Goal: Task Accomplishment & Management: Use online tool/utility

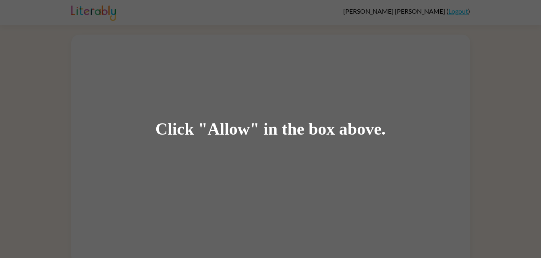
click at [200, 138] on div "Click "Allow" in the box above." at bounding box center [270, 129] width 541 height 258
click at [211, 132] on div "Click "Allow" in the box above." at bounding box center [270, 129] width 230 height 18
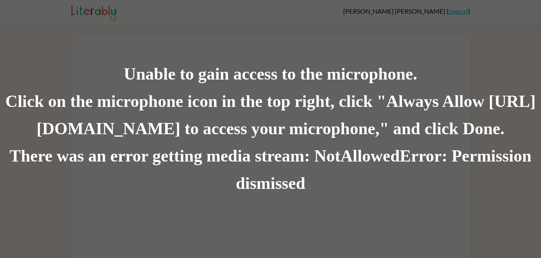
click at [181, 117] on div "Click on the microphone icon in the top right, click "Always Allow [URL][DOMAIN…" at bounding box center [270, 115] width 541 height 55
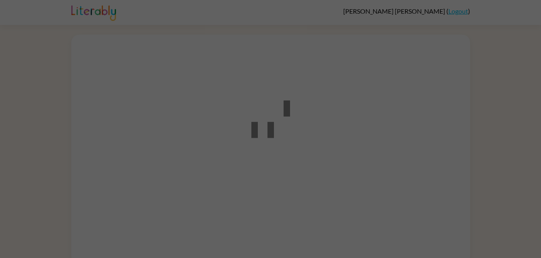
click at [287, 98] on div at bounding box center [270, 129] width 72 height 91
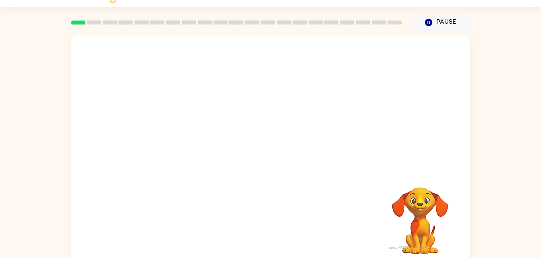
scroll to position [19, 0]
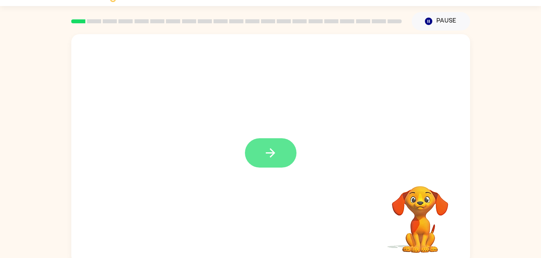
click at [268, 155] on icon "button" at bounding box center [270, 153] width 14 height 14
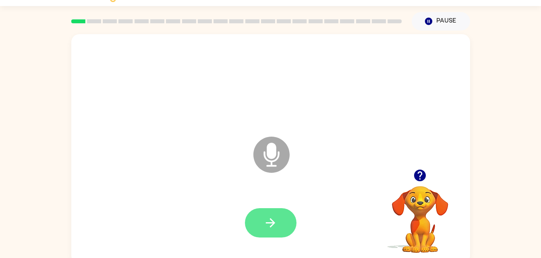
click at [268, 229] on icon "button" at bounding box center [270, 223] width 14 height 14
click at [272, 146] on icon "Microphone The Microphone is here when it is your turn to talk" at bounding box center [311, 165] width 121 height 60
click at [277, 225] on button "button" at bounding box center [271, 222] width 52 height 29
click at [266, 228] on icon "button" at bounding box center [270, 223] width 14 height 14
click at [274, 227] on icon "button" at bounding box center [270, 223] width 14 height 14
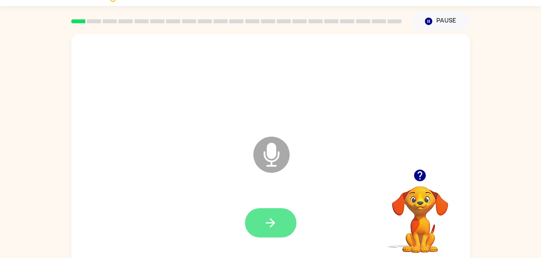
click at [265, 225] on icon "button" at bounding box center [270, 223] width 14 height 14
click at [270, 226] on icon "button" at bounding box center [270, 223] width 9 height 9
click at [270, 223] on icon "button" at bounding box center [270, 223] width 9 height 9
click at [256, 220] on button "button" at bounding box center [271, 222] width 52 height 29
click at [278, 222] on button "button" at bounding box center [271, 222] width 52 height 29
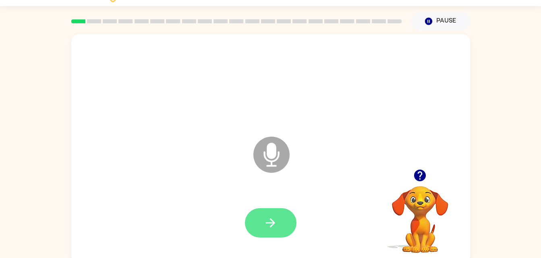
click at [266, 220] on icon "button" at bounding box center [270, 223] width 14 height 14
click at [256, 224] on button "button" at bounding box center [271, 222] width 52 height 29
click at [267, 224] on icon "button" at bounding box center [270, 223] width 14 height 14
click at [263, 212] on button "button" at bounding box center [271, 222] width 52 height 29
click at [274, 213] on button "button" at bounding box center [271, 222] width 52 height 29
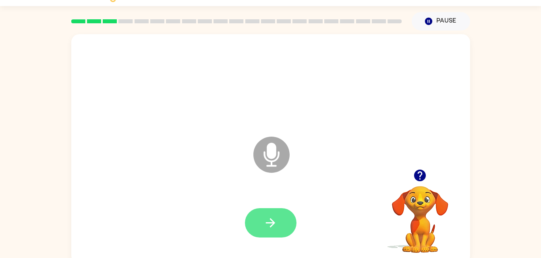
click at [275, 218] on icon "button" at bounding box center [270, 223] width 14 height 14
click at [274, 227] on icon "button" at bounding box center [270, 223] width 14 height 14
click at [275, 233] on button "button" at bounding box center [271, 222] width 52 height 29
click at [278, 227] on button "button" at bounding box center [271, 222] width 52 height 29
click at [260, 231] on button "button" at bounding box center [271, 222] width 52 height 29
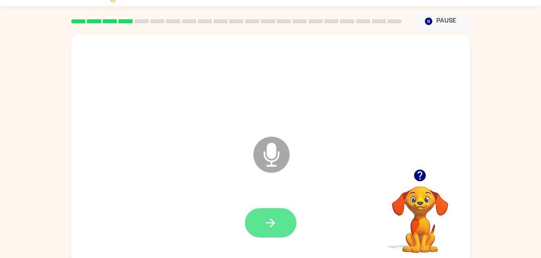
click at [263, 217] on icon "button" at bounding box center [270, 223] width 14 height 14
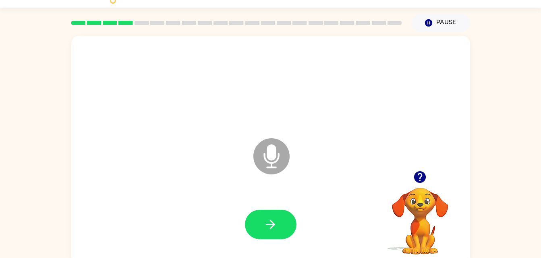
scroll to position [17, 0]
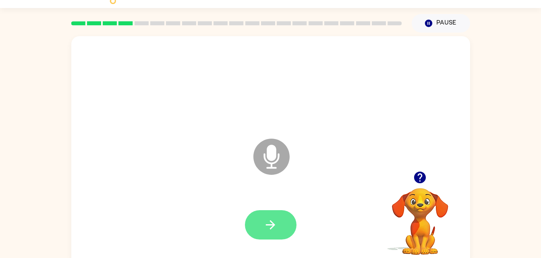
click at [256, 211] on button "button" at bounding box center [271, 224] width 52 height 29
click at [273, 228] on icon "button" at bounding box center [270, 225] width 14 height 14
click at [254, 230] on button "button" at bounding box center [271, 224] width 52 height 29
click at [281, 226] on button "button" at bounding box center [271, 224] width 52 height 29
click at [257, 214] on button "button" at bounding box center [271, 224] width 52 height 29
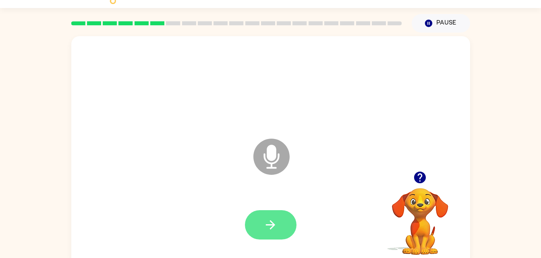
click at [266, 222] on icon "button" at bounding box center [270, 225] width 14 height 14
click at [274, 221] on icon "button" at bounding box center [270, 225] width 14 height 14
click at [268, 230] on icon "button" at bounding box center [270, 225] width 14 height 14
click at [270, 225] on icon "button" at bounding box center [270, 225] width 9 height 9
click at [284, 232] on button "button" at bounding box center [271, 224] width 52 height 29
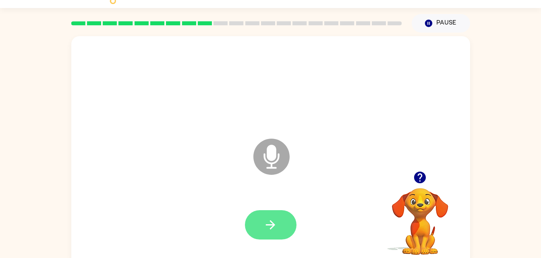
click at [276, 225] on icon "button" at bounding box center [270, 225] width 14 height 14
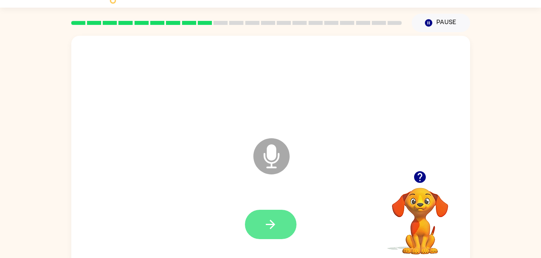
click at [266, 216] on button "button" at bounding box center [271, 224] width 52 height 29
click at [261, 218] on button "button" at bounding box center [271, 224] width 52 height 29
click at [270, 223] on icon "button" at bounding box center [270, 225] width 14 height 14
click at [246, 202] on div at bounding box center [270, 225] width 382 height 66
click at [262, 228] on button "button" at bounding box center [271, 224] width 52 height 29
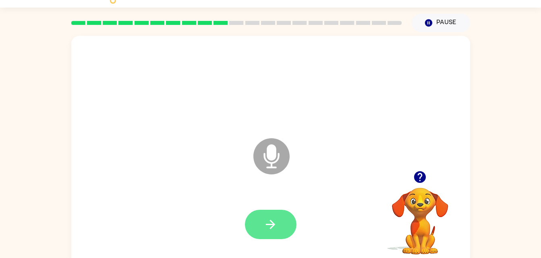
click at [267, 231] on icon "button" at bounding box center [270, 225] width 14 height 14
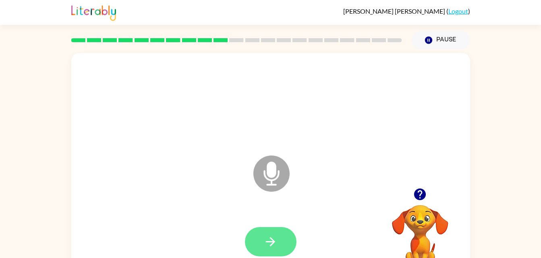
click at [273, 229] on button "button" at bounding box center [271, 241] width 52 height 29
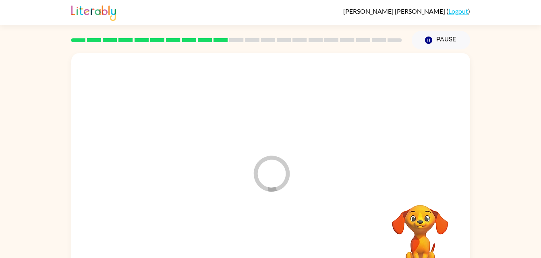
click at [265, 240] on div at bounding box center [270, 242] width 382 height 66
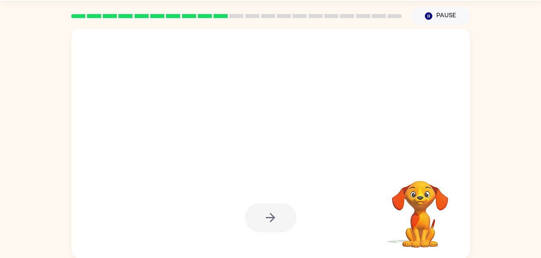
scroll to position [25, 0]
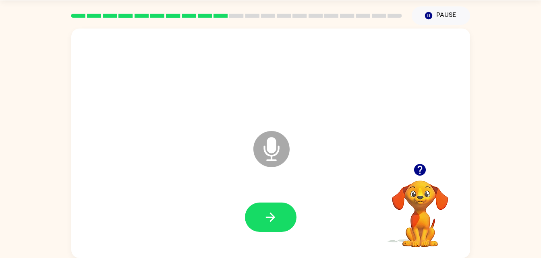
click at [325, 184] on icon "Microphone The Microphone is here when it is your turn to talk" at bounding box center [311, 159] width 121 height 60
click at [278, 223] on button "button" at bounding box center [271, 217] width 52 height 29
click at [268, 223] on icon "button" at bounding box center [270, 217] width 14 height 14
click at [269, 218] on icon "button" at bounding box center [270, 217] width 9 height 9
click at [264, 221] on icon "button" at bounding box center [270, 217] width 14 height 14
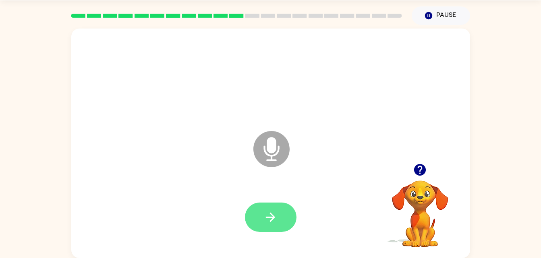
click at [268, 213] on icon "button" at bounding box center [270, 217] width 14 height 14
click at [272, 196] on div at bounding box center [270, 218] width 382 height 66
click at [272, 203] on button "button" at bounding box center [271, 217] width 52 height 29
click at [272, 230] on button "button" at bounding box center [271, 217] width 52 height 29
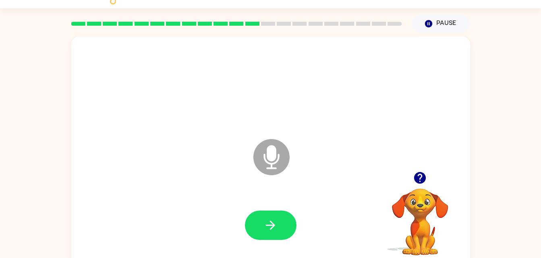
scroll to position [16, 0]
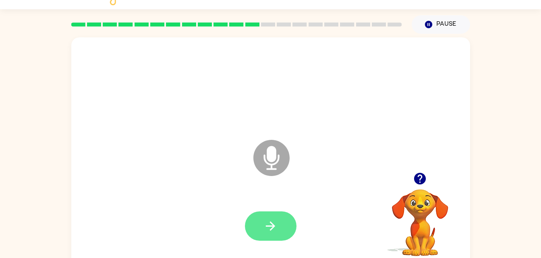
click at [268, 223] on icon "button" at bounding box center [270, 226] width 14 height 14
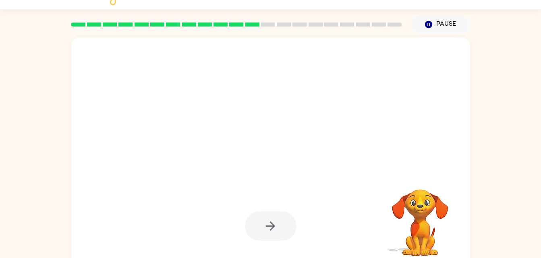
scroll to position [25, 0]
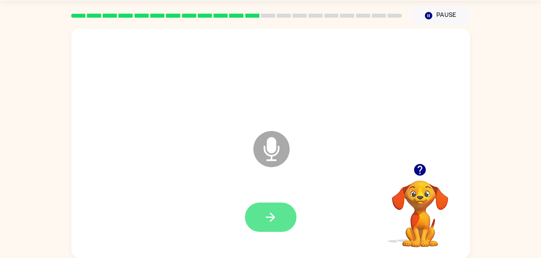
click at [283, 223] on button "button" at bounding box center [271, 217] width 52 height 29
click at [266, 215] on icon "button" at bounding box center [270, 217] width 14 height 14
click at [268, 209] on button "button" at bounding box center [271, 217] width 52 height 29
click at [252, 219] on button "button" at bounding box center [271, 217] width 52 height 29
click at [277, 215] on icon "button" at bounding box center [270, 217] width 14 height 14
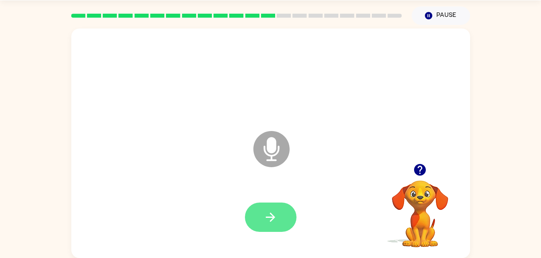
click at [268, 214] on icon "button" at bounding box center [270, 217] width 14 height 14
click at [265, 226] on button "button" at bounding box center [271, 217] width 52 height 29
click at [270, 223] on icon "button" at bounding box center [270, 217] width 14 height 14
click at [290, 219] on button "button" at bounding box center [271, 217] width 52 height 29
click at [271, 214] on icon "button" at bounding box center [270, 217] width 14 height 14
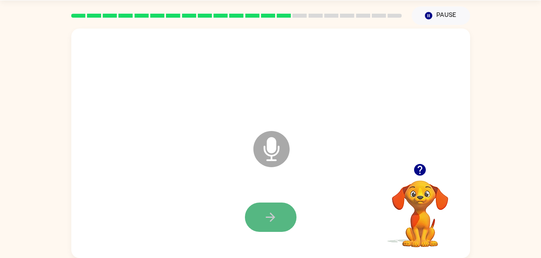
click at [273, 219] on icon "button" at bounding box center [270, 217] width 9 height 9
click at [283, 216] on button "button" at bounding box center [271, 217] width 52 height 29
click at [264, 217] on icon "button" at bounding box center [270, 217] width 14 height 14
click at [268, 219] on icon "button" at bounding box center [270, 217] width 14 height 14
click at [258, 214] on button "button" at bounding box center [271, 217] width 52 height 29
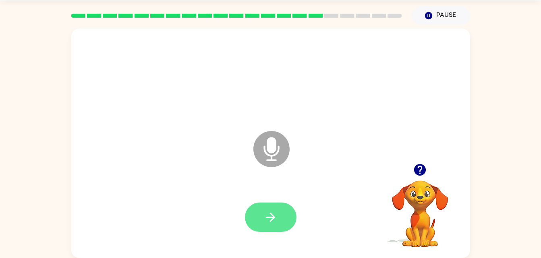
click at [266, 218] on icon "button" at bounding box center [270, 217] width 14 height 14
click at [262, 214] on button "button" at bounding box center [271, 217] width 52 height 29
click at [267, 222] on icon "button" at bounding box center [270, 217] width 14 height 14
click at [271, 219] on icon "button" at bounding box center [270, 217] width 14 height 14
click at [272, 227] on button "button" at bounding box center [271, 217] width 52 height 29
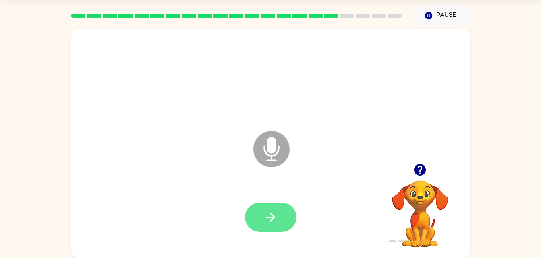
click at [264, 220] on icon "button" at bounding box center [270, 217] width 14 height 14
click at [271, 220] on icon "button" at bounding box center [270, 217] width 9 height 9
click at [264, 207] on button "button" at bounding box center [271, 217] width 52 height 29
click at [264, 220] on icon "button" at bounding box center [270, 217] width 14 height 14
click at [278, 231] on button "button" at bounding box center [271, 217] width 52 height 29
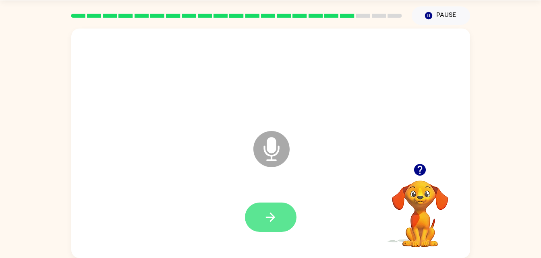
click at [285, 217] on button "button" at bounding box center [271, 217] width 52 height 29
click at [266, 210] on icon "button" at bounding box center [270, 217] width 14 height 14
click at [268, 219] on icon "button" at bounding box center [270, 217] width 14 height 14
click at [270, 221] on icon "button" at bounding box center [270, 217] width 14 height 14
click at [268, 214] on icon "button" at bounding box center [270, 217] width 14 height 14
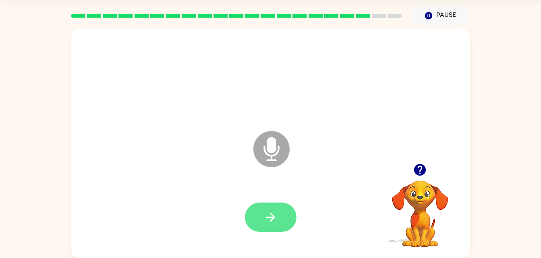
click at [269, 210] on icon "button" at bounding box center [270, 217] width 14 height 14
click at [263, 212] on icon "button" at bounding box center [270, 217] width 14 height 14
click at [287, 219] on button "button" at bounding box center [271, 217] width 52 height 29
click at [278, 219] on button "button" at bounding box center [271, 217] width 52 height 29
click at [257, 218] on button "button" at bounding box center [271, 217] width 52 height 29
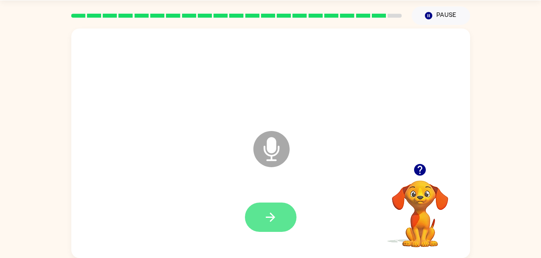
click at [265, 217] on icon "button" at bounding box center [270, 217] width 14 height 14
click at [259, 220] on button "button" at bounding box center [271, 217] width 52 height 29
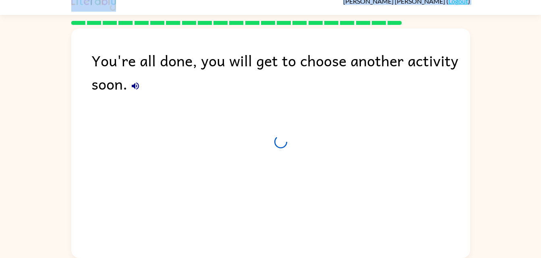
scroll to position [10, 0]
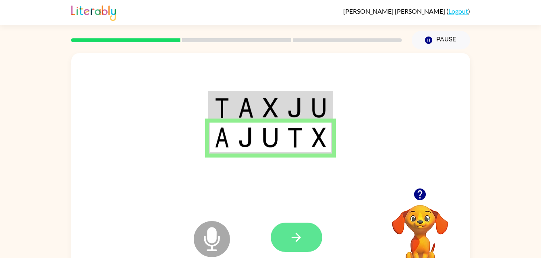
click at [294, 238] on icon "button" at bounding box center [295, 237] width 9 height 9
click at [293, 239] on icon "button" at bounding box center [296, 238] width 14 height 14
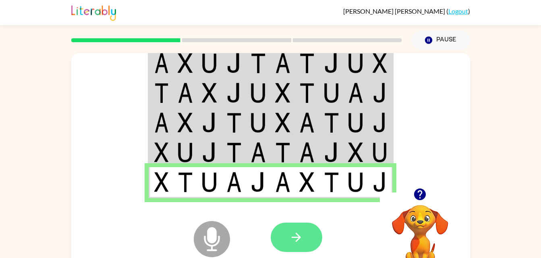
click at [308, 240] on button "button" at bounding box center [296, 237] width 52 height 29
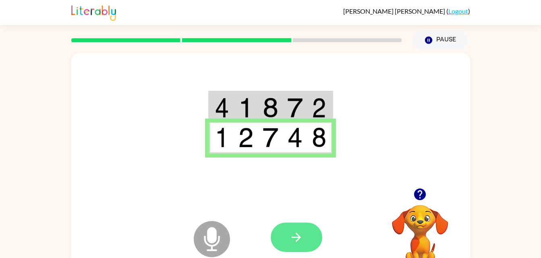
click at [290, 235] on icon "button" at bounding box center [296, 238] width 14 height 14
click at [289, 239] on icon "button" at bounding box center [296, 238] width 14 height 14
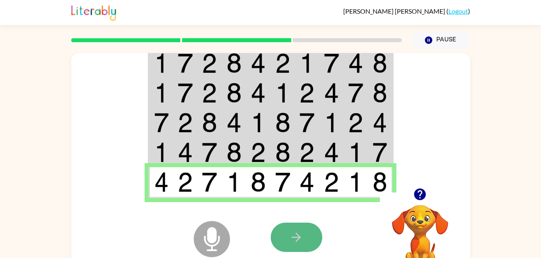
click at [306, 238] on button "button" at bounding box center [296, 237] width 52 height 29
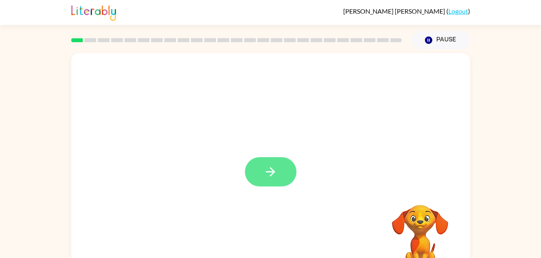
click at [263, 176] on icon "button" at bounding box center [270, 172] width 14 height 14
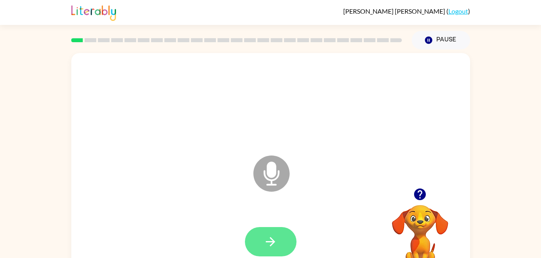
click at [260, 235] on button "button" at bounding box center [271, 241] width 52 height 29
click at [258, 243] on button "button" at bounding box center [271, 241] width 52 height 29
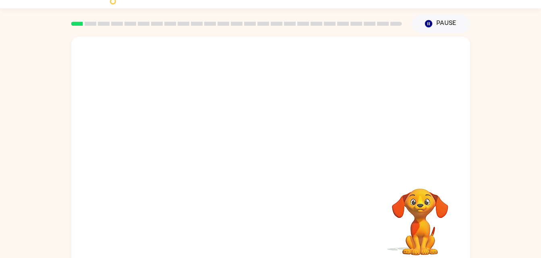
scroll to position [17, 0]
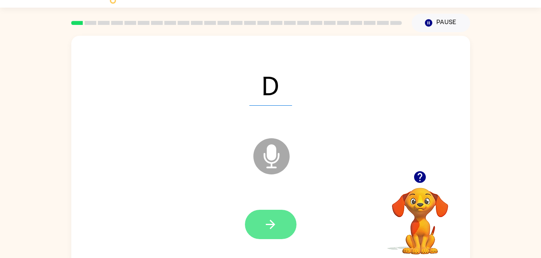
click at [267, 221] on icon "button" at bounding box center [270, 225] width 14 height 14
click at [267, 233] on button "button" at bounding box center [271, 224] width 52 height 29
click at [270, 223] on icon "button" at bounding box center [270, 225] width 14 height 14
click at [272, 214] on button "button" at bounding box center [271, 224] width 52 height 29
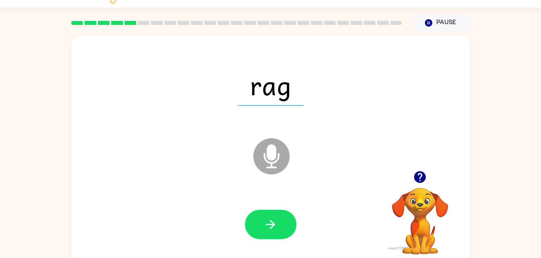
scroll to position [16, 0]
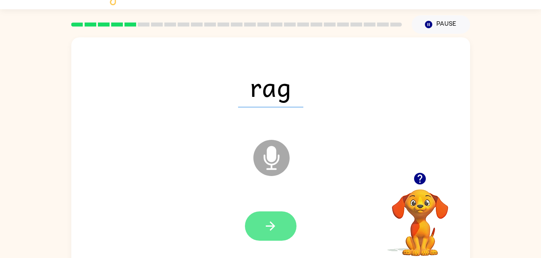
click at [279, 240] on button "button" at bounding box center [271, 226] width 52 height 29
click at [261, 232] on button "button" at bounding box center [271, 226] width 52 height 29
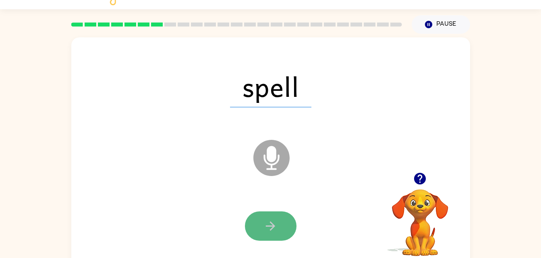
click at [267, 227] on icon "button" at bounding box center [270, 226] width 14 height 14
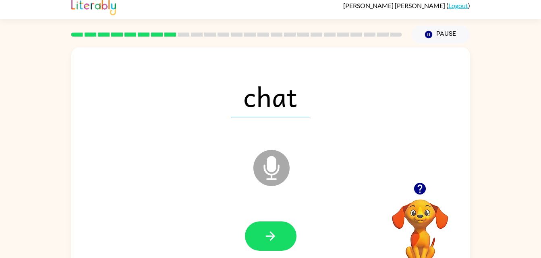
scroll to position [4, 0]
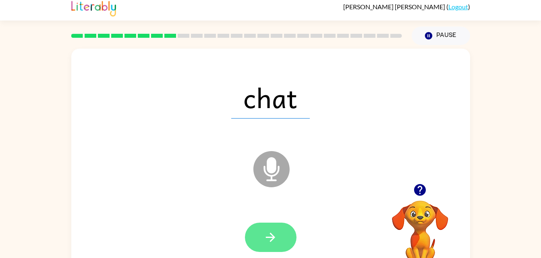
click at [280, 231] on button "button" at bounding box center [271, 237] width 52 height 29
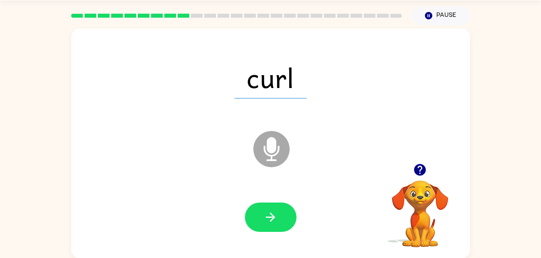
scroll to position [24, 0]
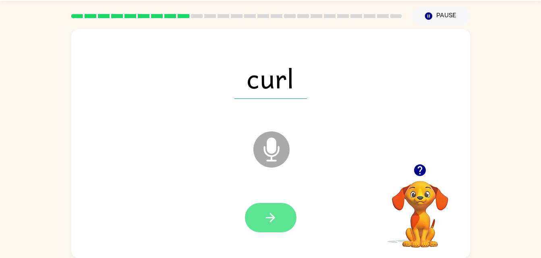
click at [267, 224] on icon "button" at bounding box center [270, 218] width 14 height 14
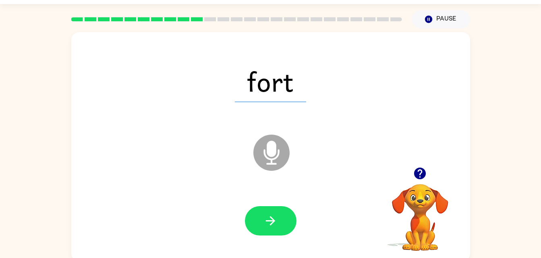
scroll to position [17, 0]
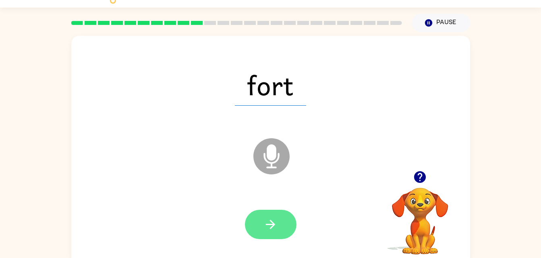
click at [271, 223] on icon "button" at bounding box center [270, 225] width 14 height 14
click at [265, 219] on icon "button" at bounding box center [270, 225] width 14 height 14
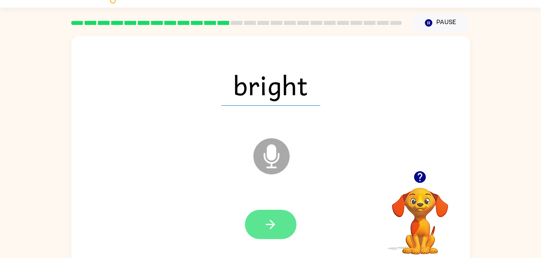
click at [266, 224] on icon "button" at bounding box center [270, 224] width 9 height 9
click at [272, 221] on icon "button" at bounding box center [270, 225] width 14 height 14
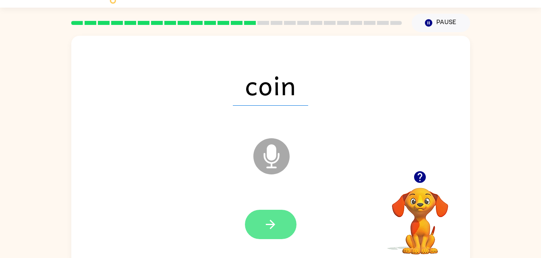
click at [270, 216] on button "button" at bounding box center [271, 224] width 52 height 29
click at [274, 219] on icon "button" at bounding box center [270, 225] width 14 height 14
click at [273, 221] on icon "button" at bounding box center [270, 225] width 14 height 14
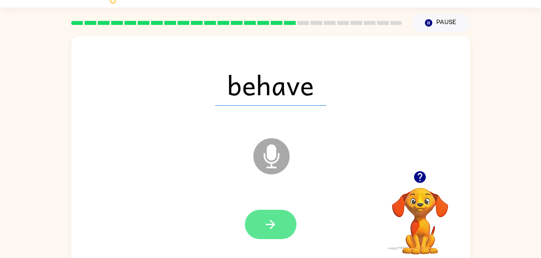
click at [265, 222] on icon "button" at bounding box center [270, 225] width 14 height 14
click at [255, 227] on button "button" at bounding box center [271, 224] width 52 height 29
click at [258, 219] on button "button" at bounding box center [271, 224] width 52 height 29
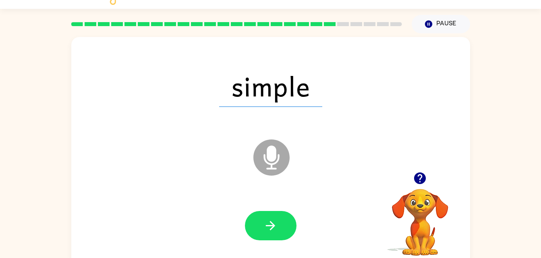
scroll to position [16, 0]
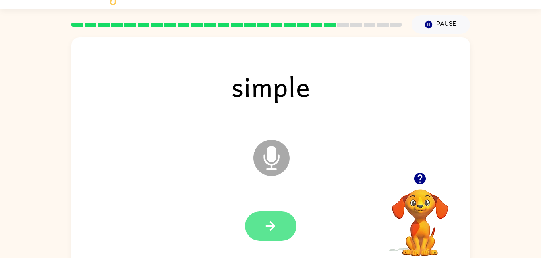
click at [266, 231] on icon "button" at bounding box center [270, 226] width 14 height 14
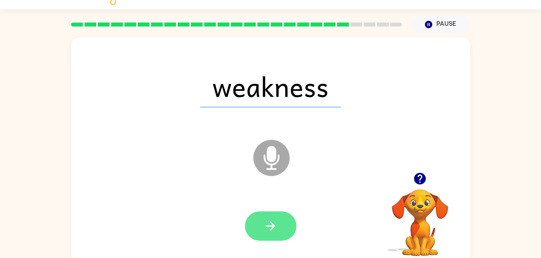
click at [268, 231] on icon "button" at bounding box center [270, 226] width 14 height 14
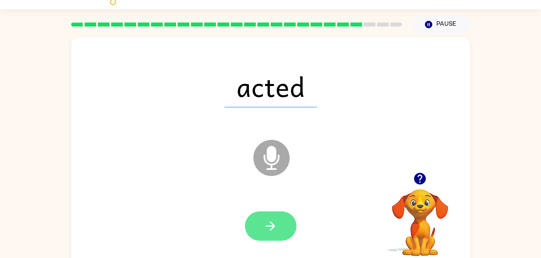
click at [261, 217] on button "button" at bounding box center [271, 226] width 52 height 29
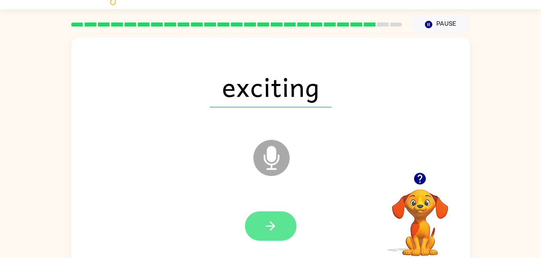
click at [268, 216] on button "button" at bounding box center [271, 226] width 52 height 29
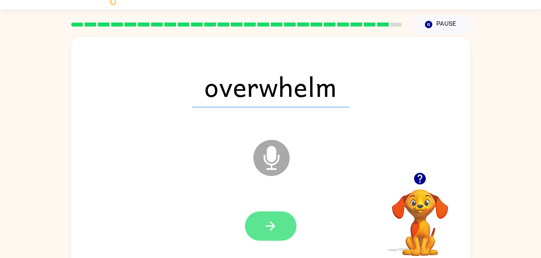
click at [272, 232] on icon "button" at bounding box center [270, 226] width 14 height 14
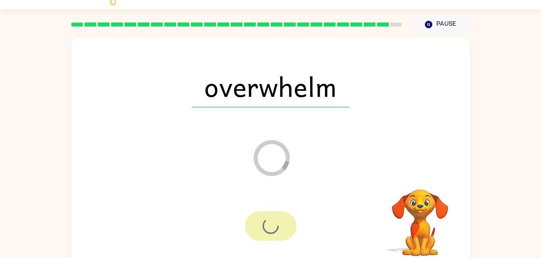
scroll to position [10, 0]
